Goal: Check status: Check status

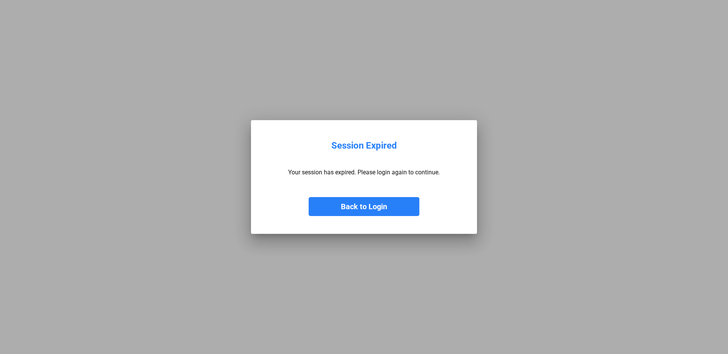
click at [378, 209] on button "Back to Login" at bounding box center [364, 206] width 111 height 19
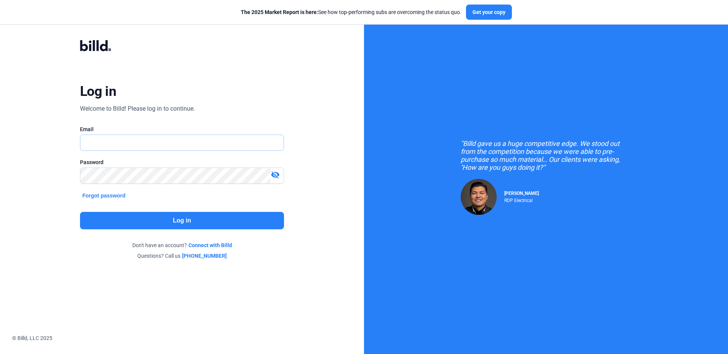
click at [131, 140] on input "text" at bounding box center [177, 143] width 195 height 16
type input "[EMAIL_ADDRESS][DOMAIN_NAME]"
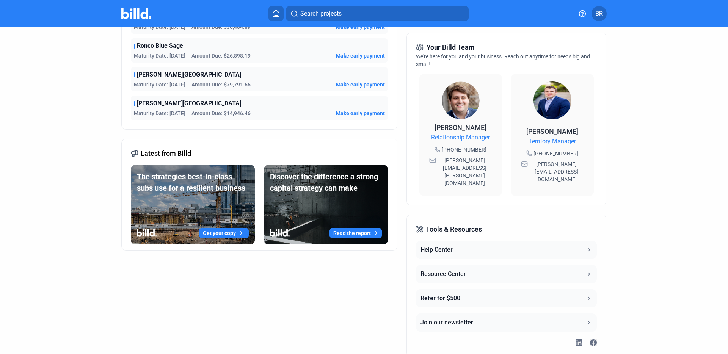
scroll to position [201, 0]
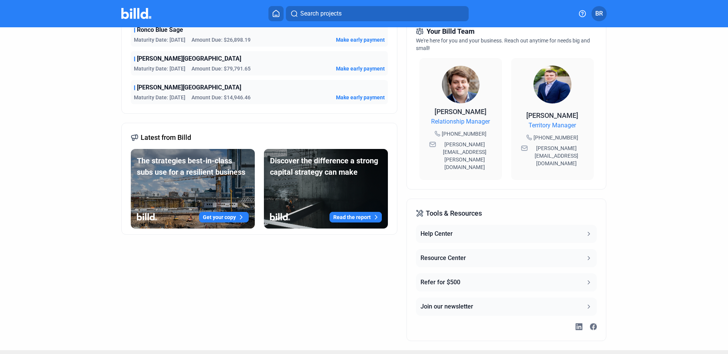
click at [173, 89] on span "[PERSON_NAME][GEOGRAPHIC_DATA]" at bounding box center [189, 87] width 104 height 9
click at [150, 84] on span "[PERSON_NAME][GEOGRAPHIC_DATA]" at bounding box center [189, 87] width 104 height 9
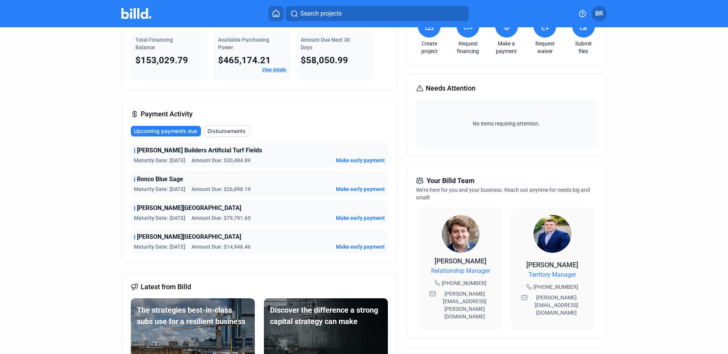
scroll to position [47, 0]
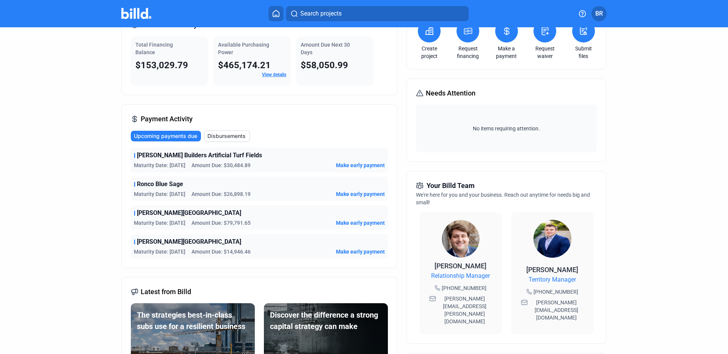
click at [164, 252] on span "Maturity Date: [DATE]" at bounding box center [160, 252] width 52 height 8
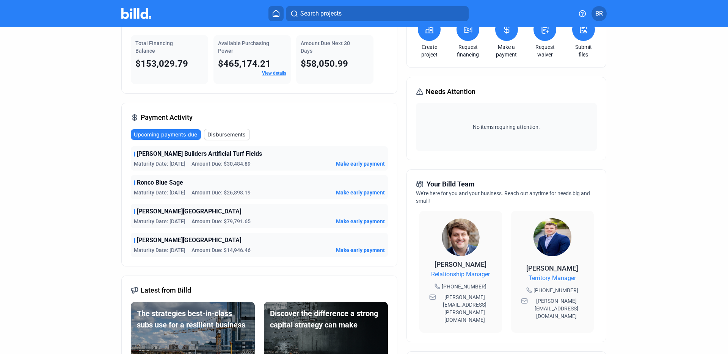
scroll to position [47, 0]
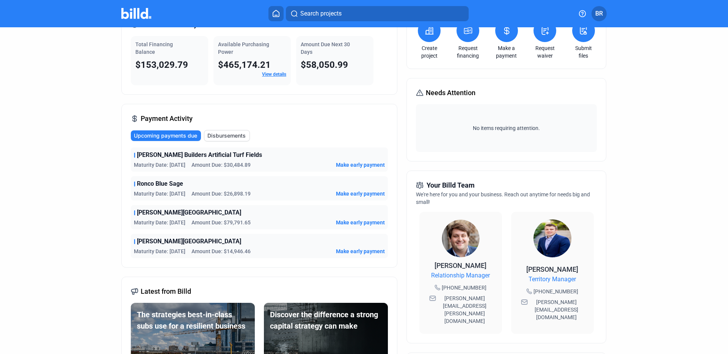
click at [191, 158] on span "[PERSON_NAME] Builders Artificial Turf Fields" at bounding box center [199, 155] width 125 height 9
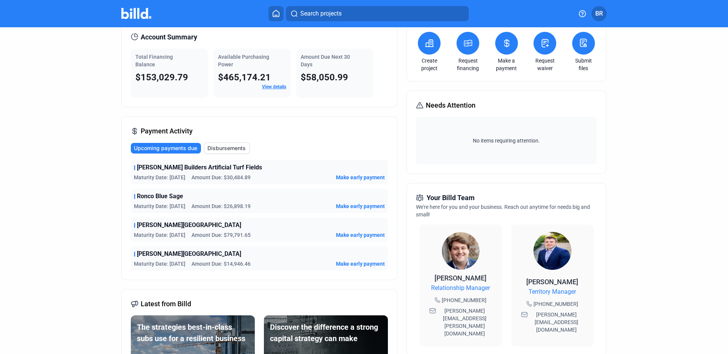
scroll to position [0, 0]
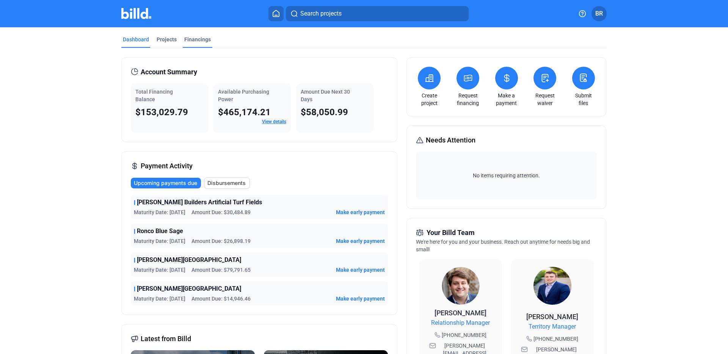
click at [195, 36] on div "Financings" at bounding box center [197, 40] width 27 height 8
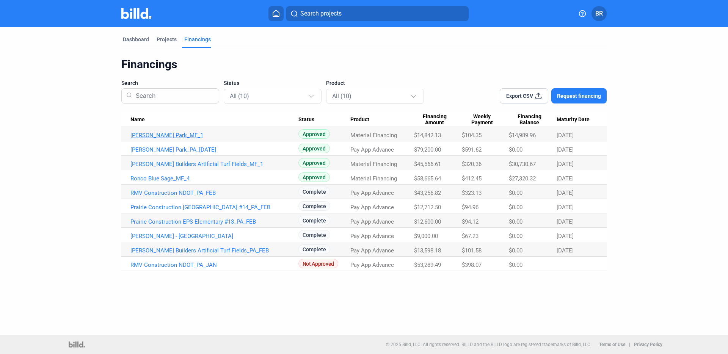
click at [159, 135] on link "[PERSON_NAME] Park_MF_1" at bounding box center [214, 135] width 168 height 7
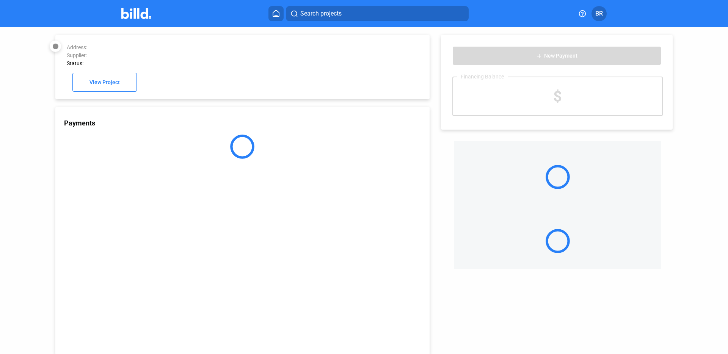
click at [160, 133] on div "Payments" at bounding box center [242, 231] width 374 height 248
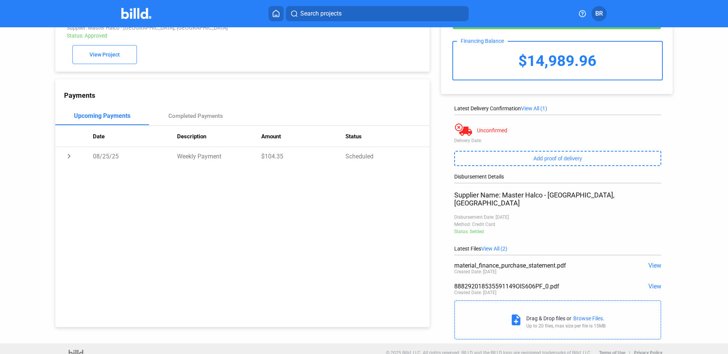
scroll to position [36, 0]
click at [653, 262] on span "View" at bounding box center [654, 265] width 13 height 7
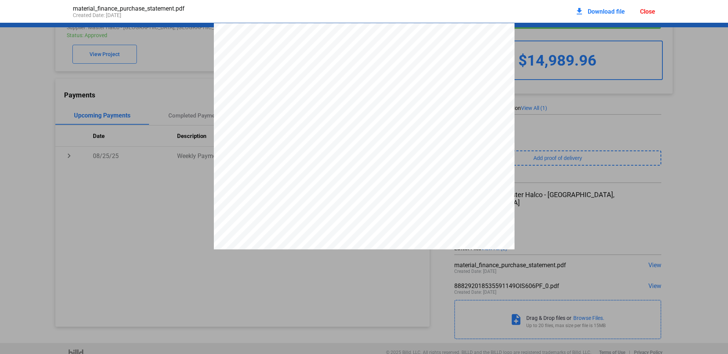
scroll to position [4, 0]
click at [643, 7] on div "download Download file Close" at bounding box center [615, 11] width 80 height 17
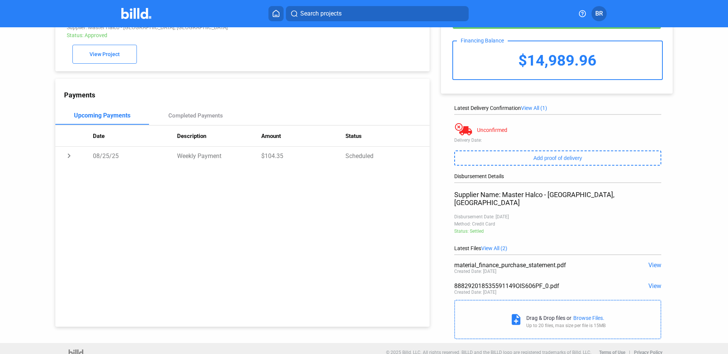
click at [650, 283] on span "View" at bounding box center [654, 286] width 13 height 7
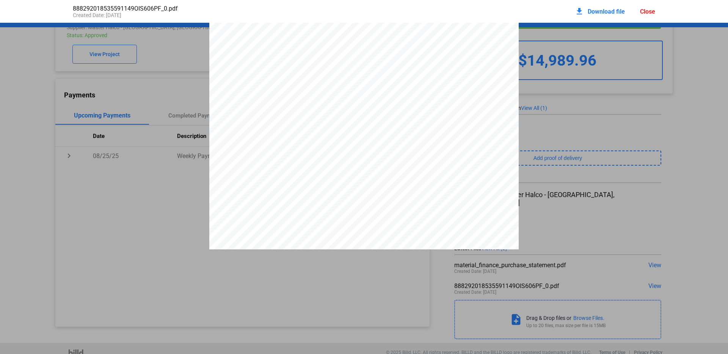
scroll to position [0, 0]
